Goal: Information Seeking & Learning: Find contact information

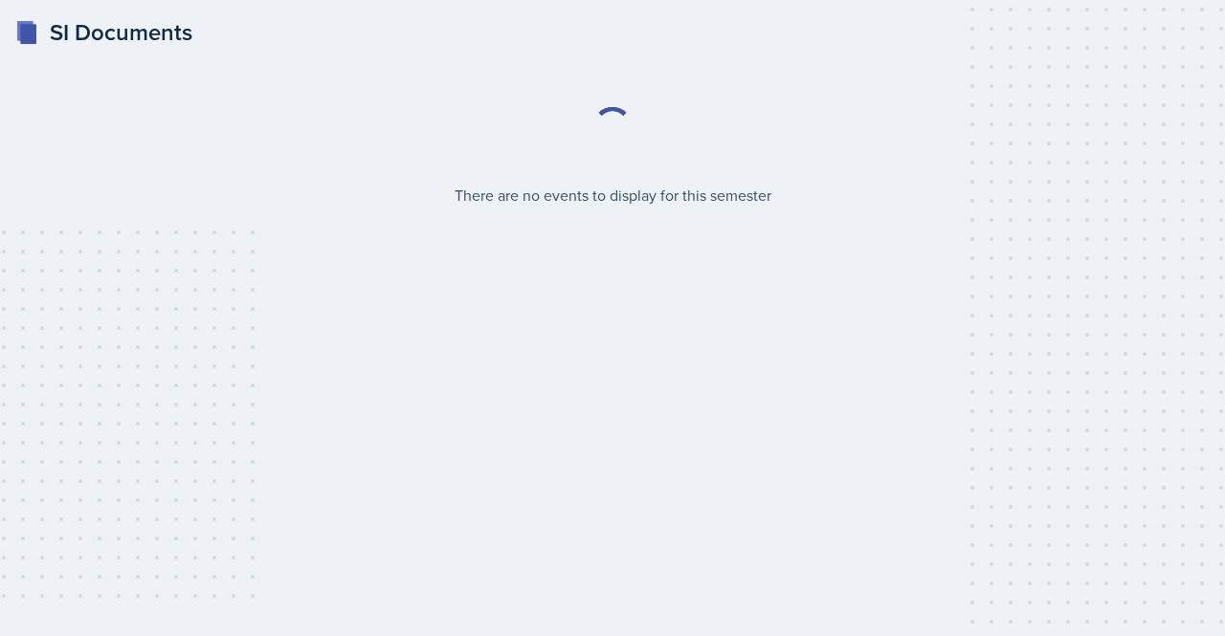
select select "2bed604d-1099-4043-b1bc-2365e8740244"
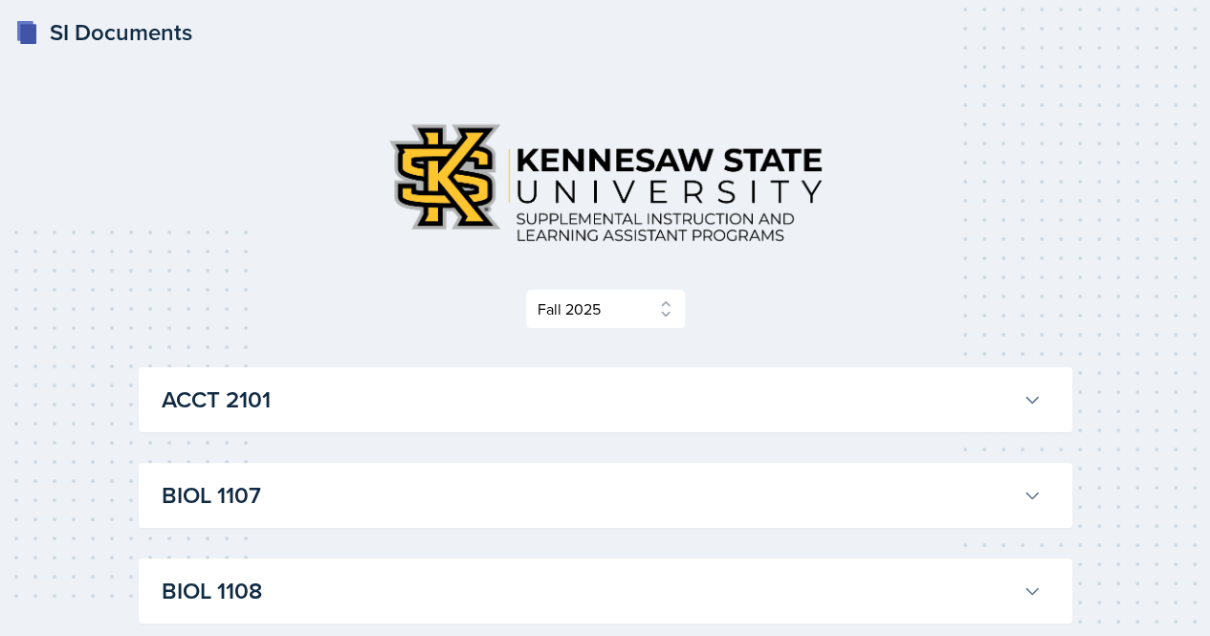
click at [1052, 406] on div "ACCT 2101 [PERSON_NAME] Professor: [PERSON_NAME] Export to Google Calendar Recu…" at bounding box center [606, 399] width 934 height 65
click at [1008, 404] on button "ACCT 2101" at bounding box center [602, 400] width 888 height 42
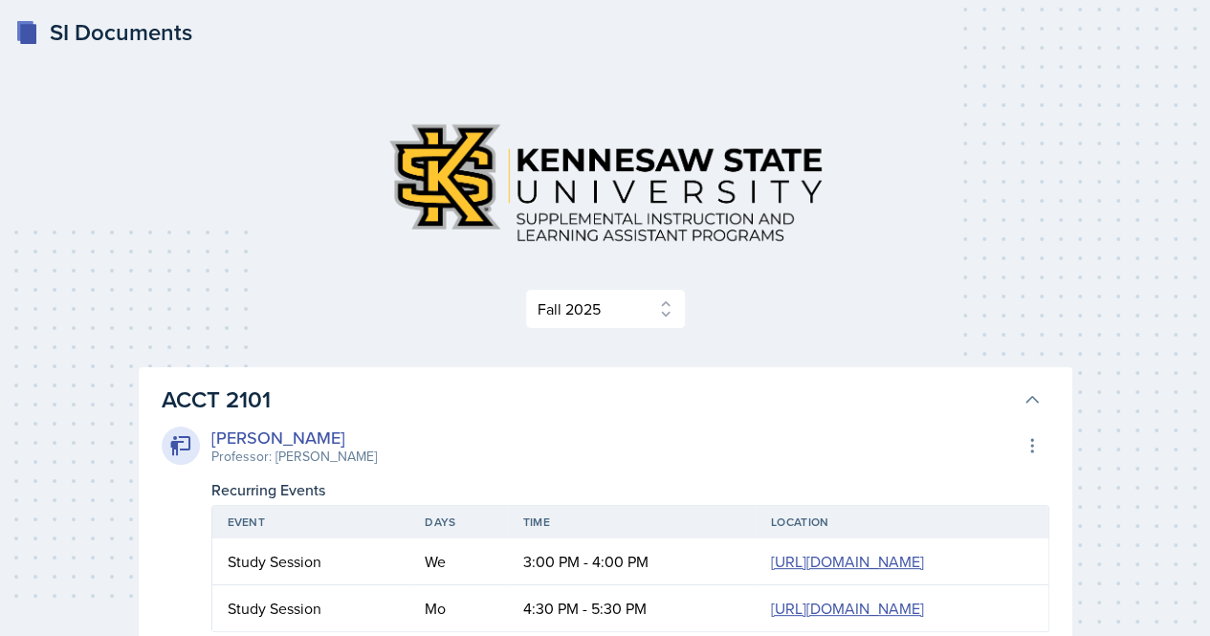
click at [1008, 404] on button "ACCT 2101" at bounding box center [602, 400] width 888 height 42
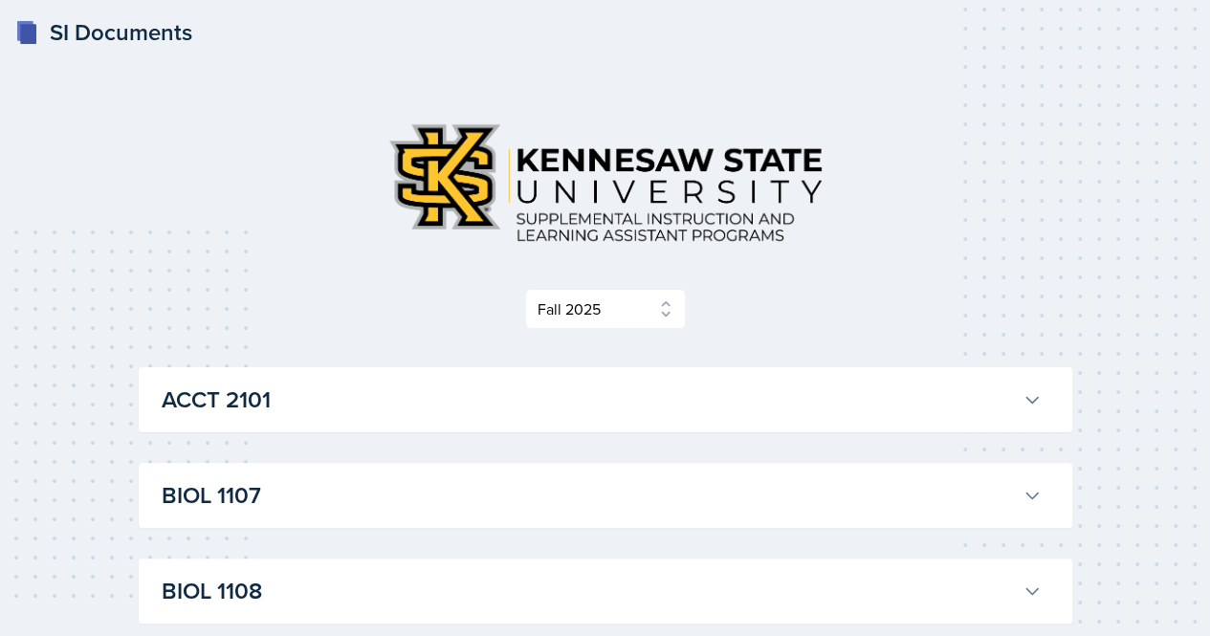
click at [997, 486] on h3 "BIOL 1107" at bounding box center [588, 495] width 853 height 34
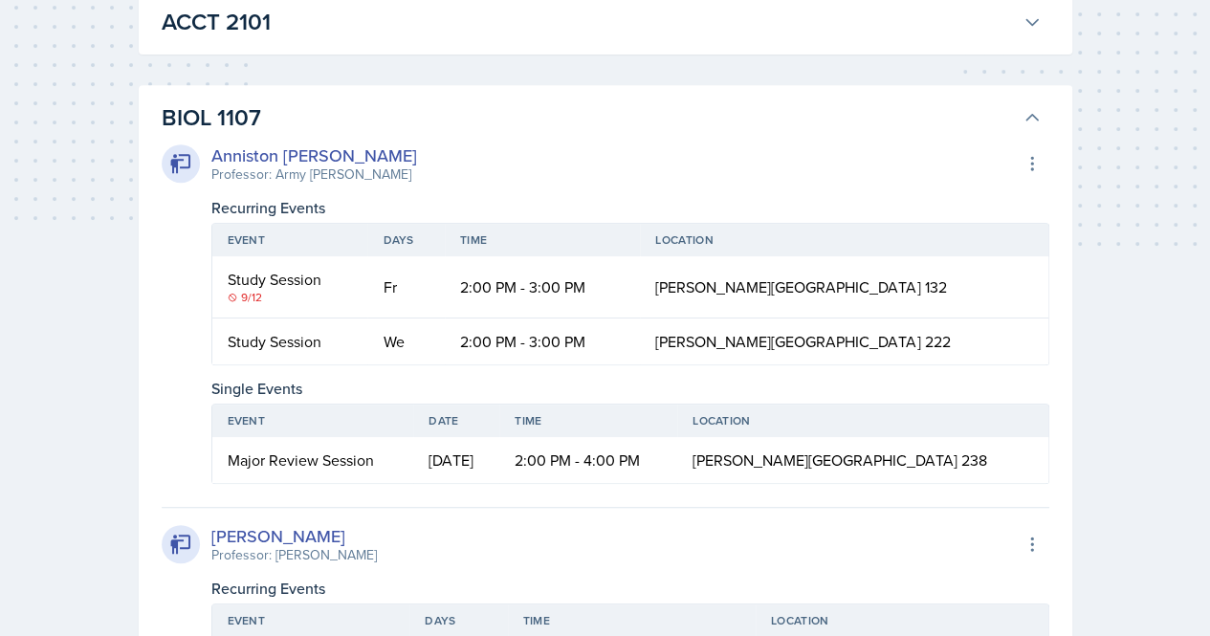
scroll to position [399, 0]
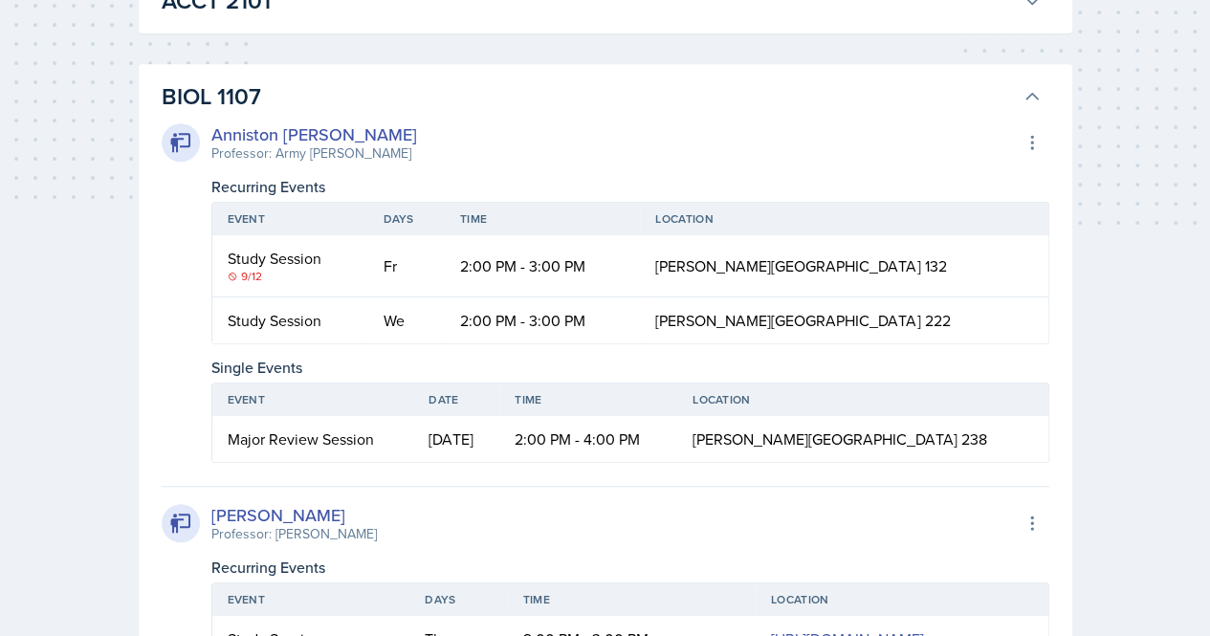
click at [411, 252] on td "Fr" at bounding box center [405, 266] width 77 height 62
click at [245, 252] on div "Study Session" at bounding box center [290, 258] width 125 height 23
click at [237, 272] on icon at bounding box center [233, 277] width 10 height 10
click at [272, 137] on div "Anniston [PERSON_NAME]" at bounding box center [314, 135] width 206 height 26
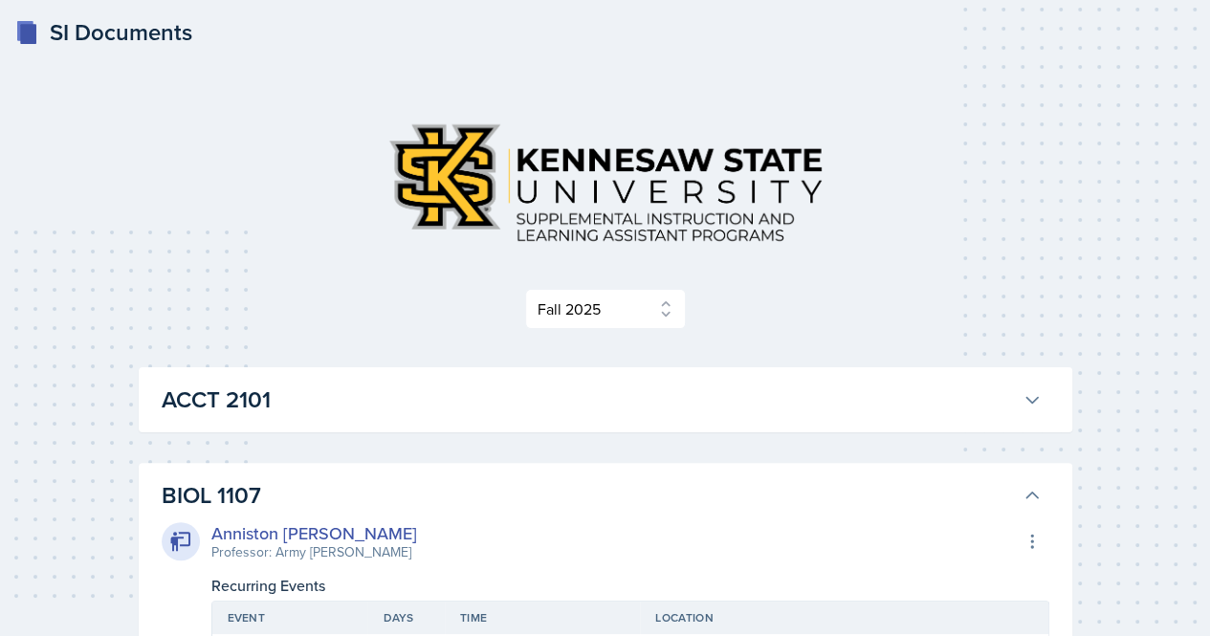
scroll to position [238, 0]
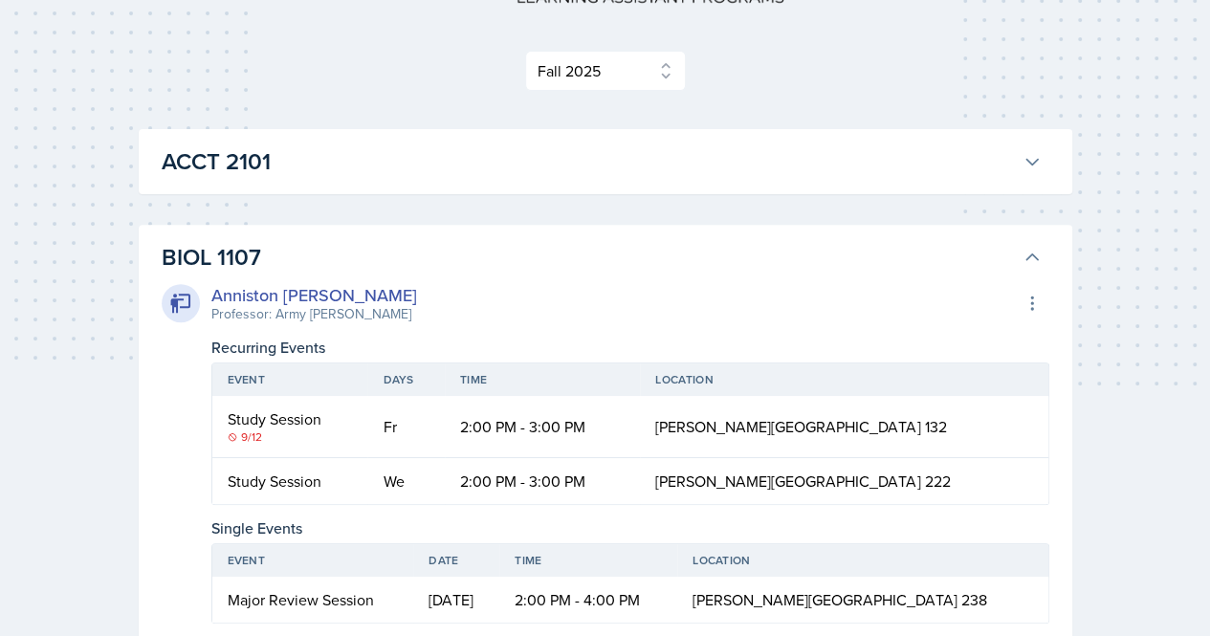
click at [1037, 259] on button "BIOL 1107" at bounding box center [602, 257] width 888 height 42
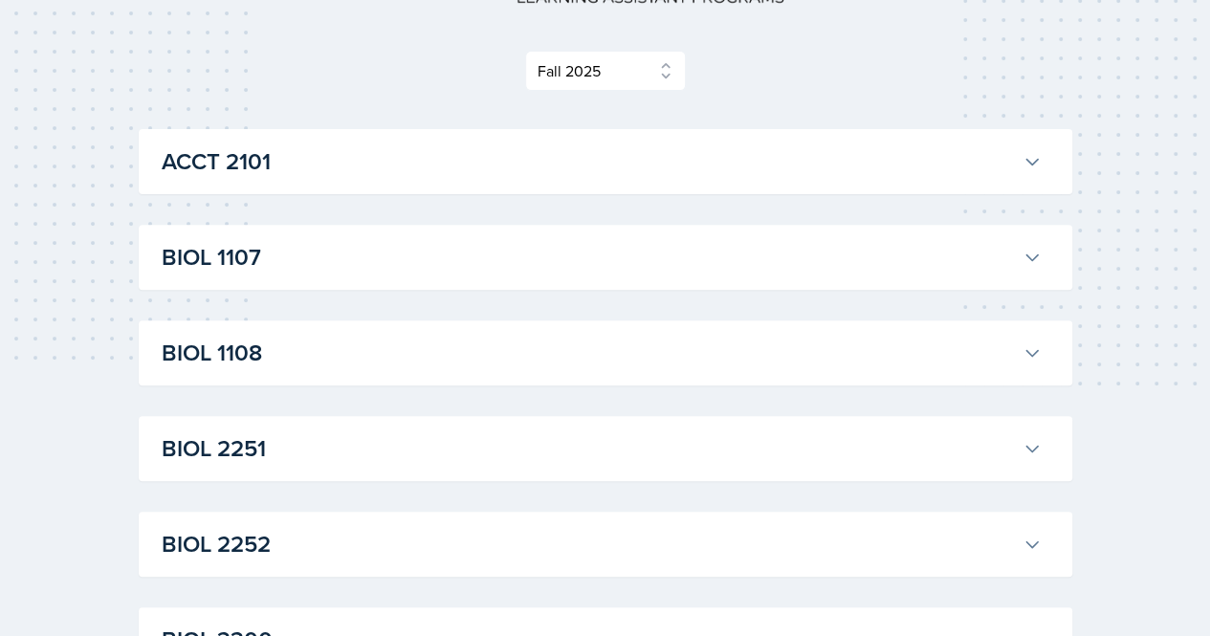
click at [806, 162] on h3 "ACCT 2101" at bounding box center [588, 161] width 853 height 34
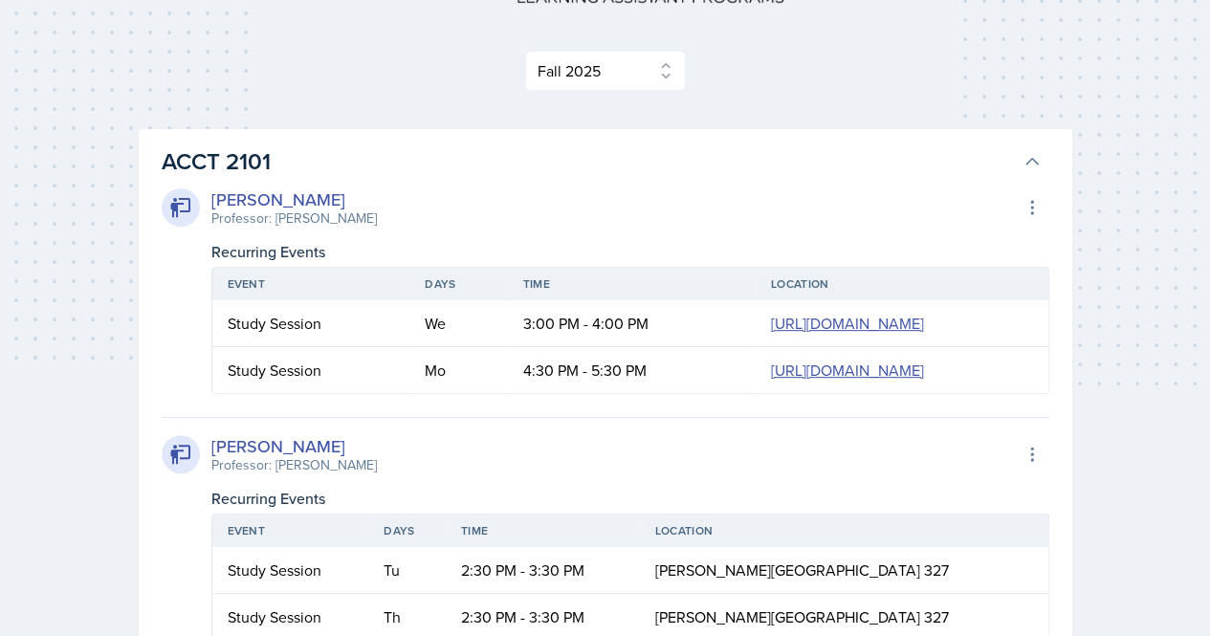
click at [804, 164] on h3 "ACCT 2101" at bounding box center [588, 161] width 853 height 34
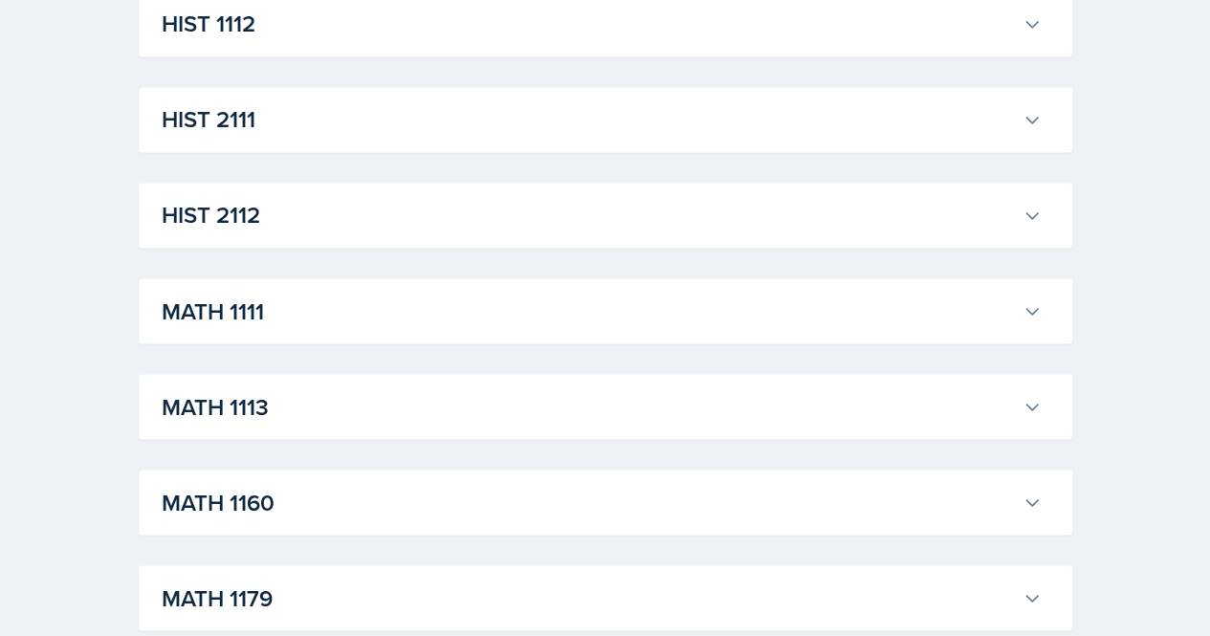
scroll to position [1514, 0]
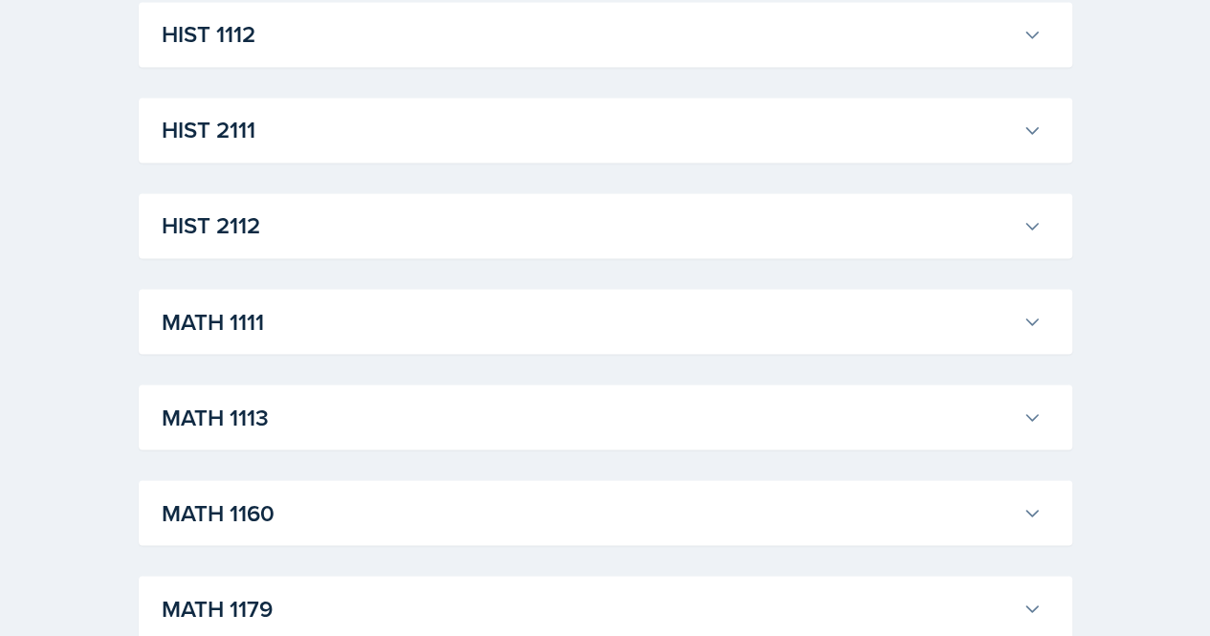
click at [582, 289] on div "MATH 1111 [PERSON_NAME] Professor: [PERSON_NAME] Export to Google Calendar Recu…" at bounding box center [606, 321] width 934 height 65
click at [593, 313] on h3 "MATH 1111" at bounding box center [588, 321] width 853 height 34
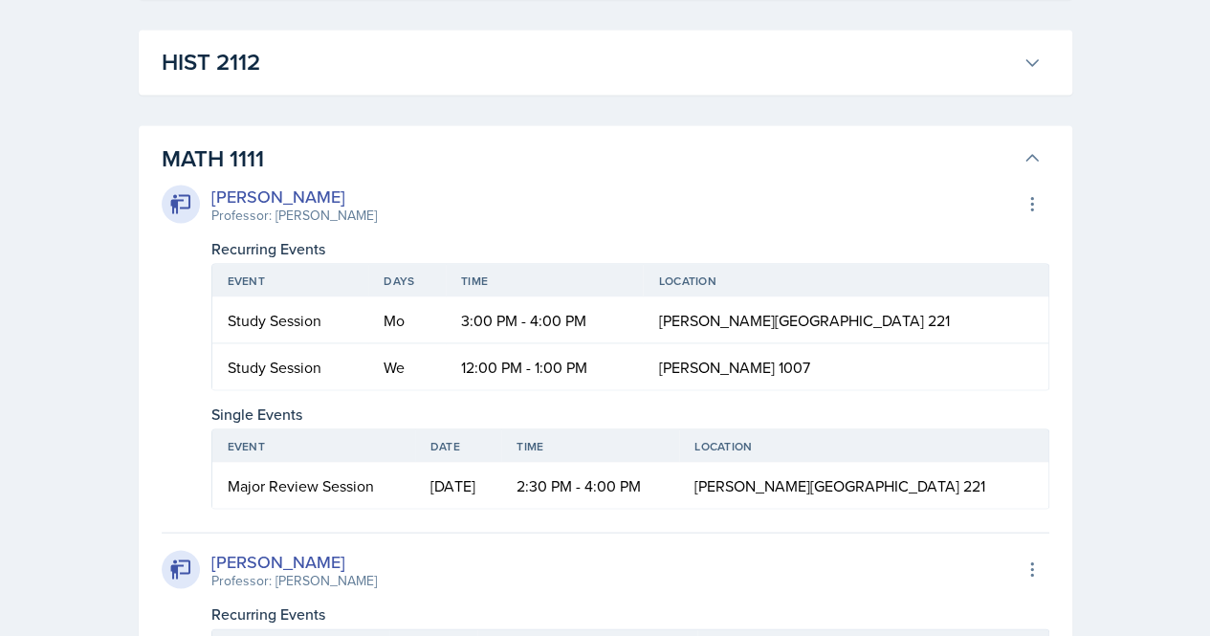
scroll to position [1686, 0]
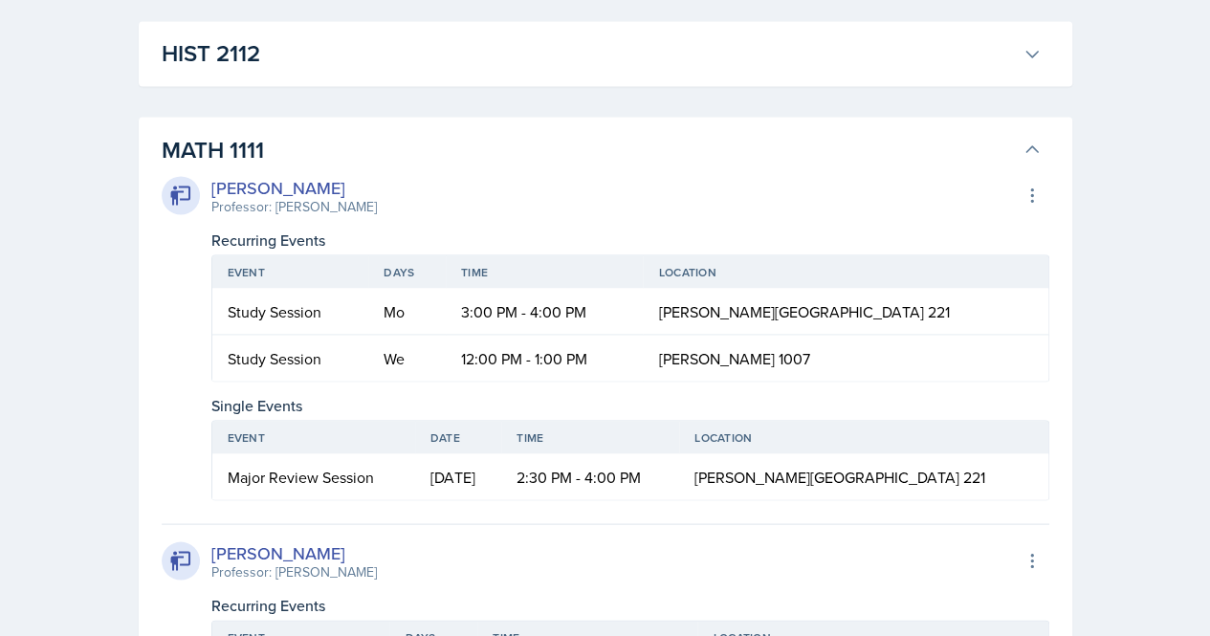
click at [266, 184] on div "[PERSON_NAME]" at bounding box center [294, 187] width 166 height 26
click at [178, 177] on div at bounding box center [181, 195] width 38 height 38
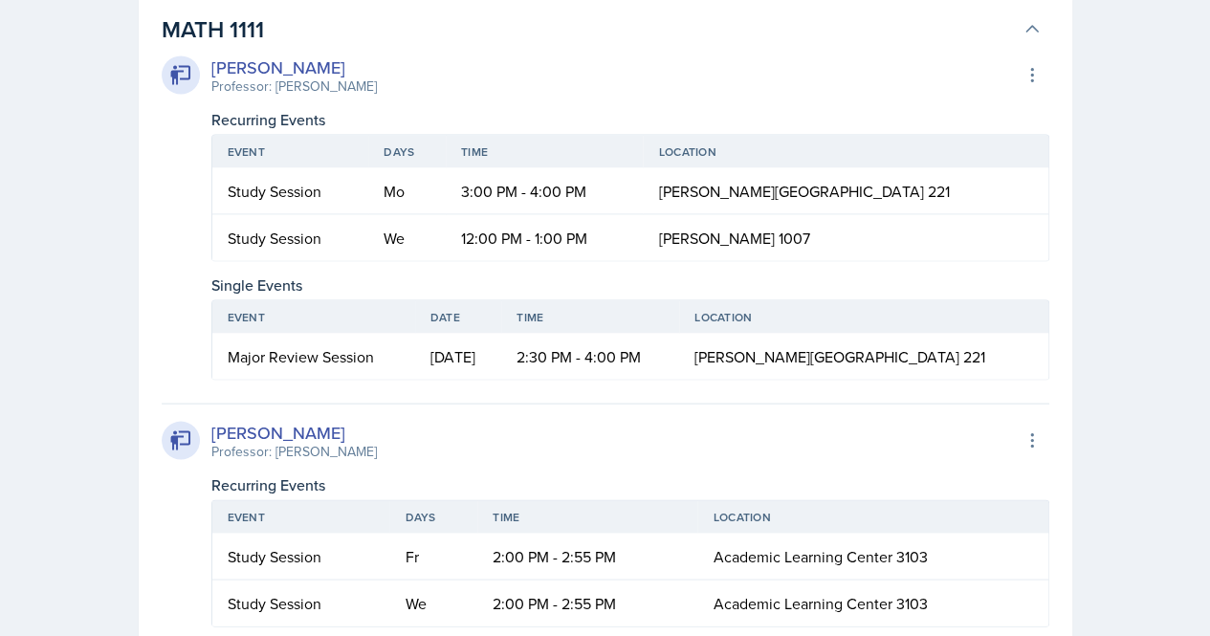
scroll to position [1805, 0]
click at [1023, 28] on icon at bounding box center [1032, 29] width 19 height 19
